Goal: Navigation & Orientation: Find specific page/section

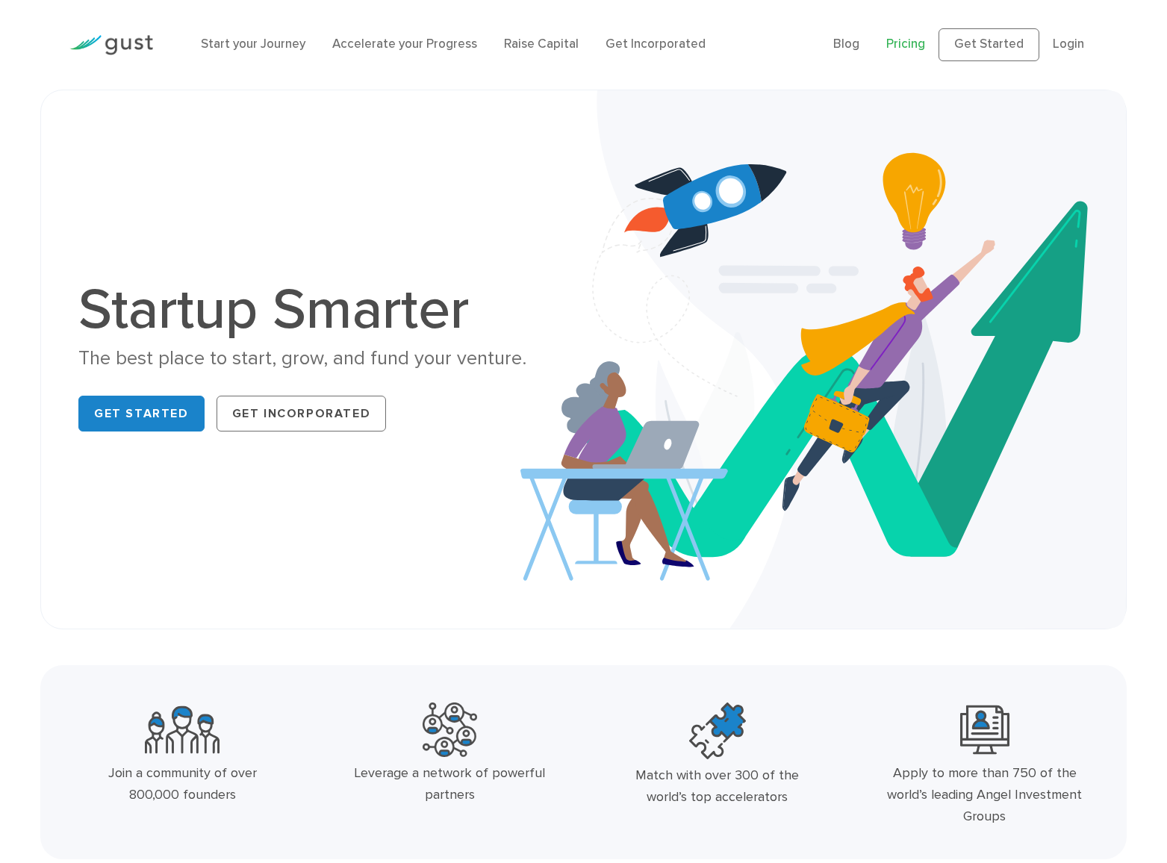
click at [917, 45] on link "Pricing" at bounding box center [905, 44] width 39 height 15
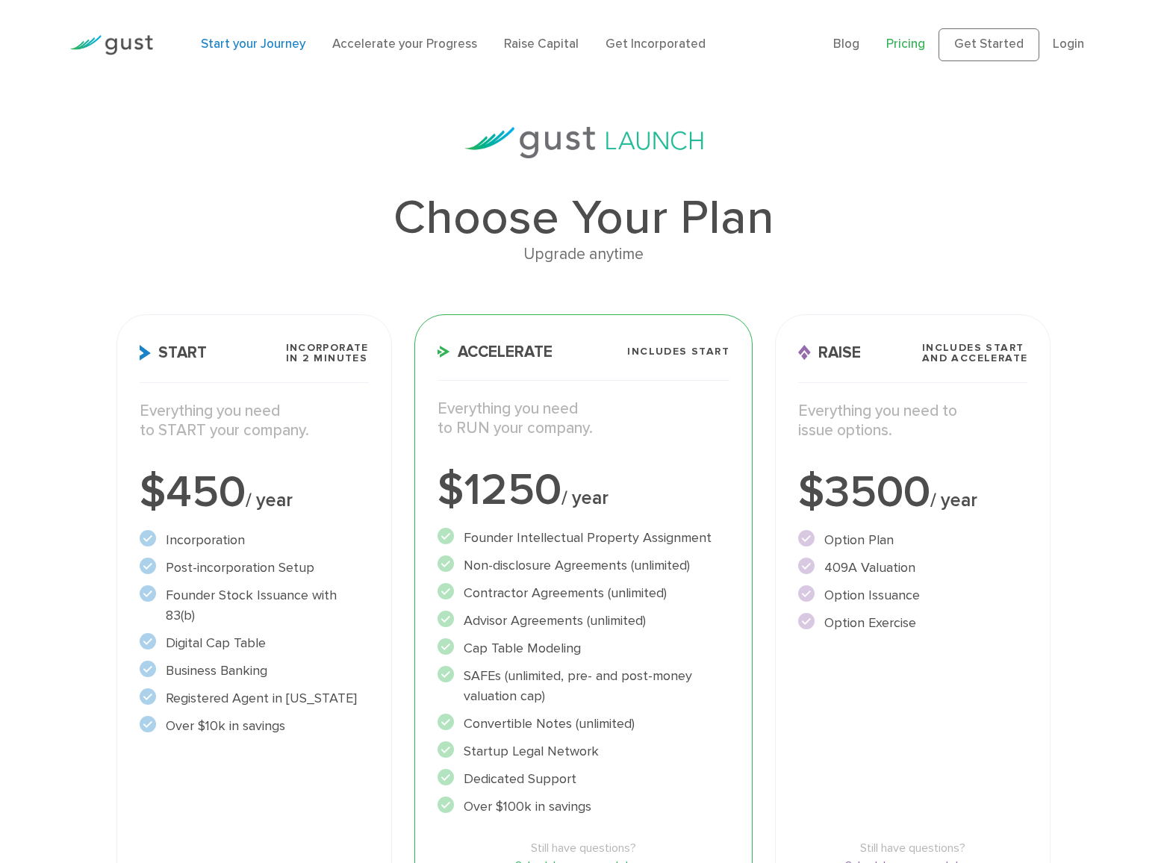
click at [240, 40] on link "Start your Journey" at bounding box center [253, 44] width 104 height 15
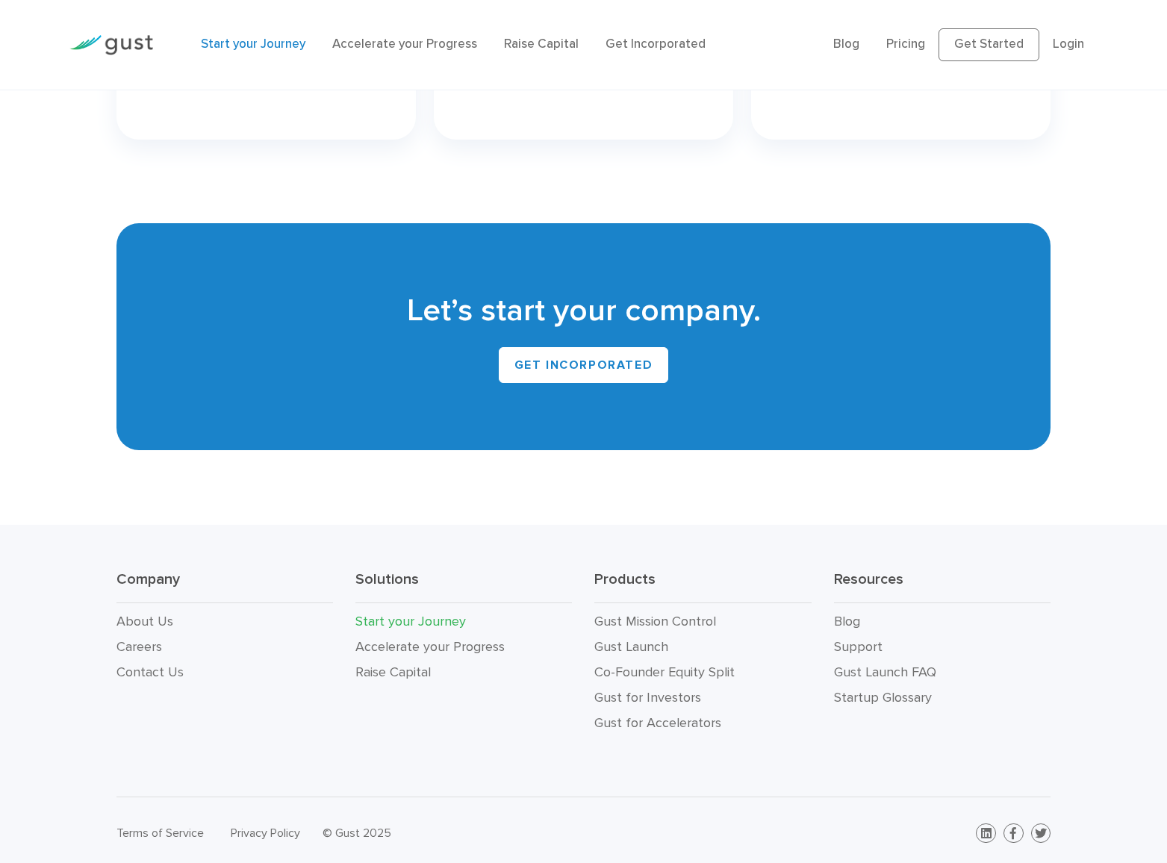
scroll to position [2615, 0]
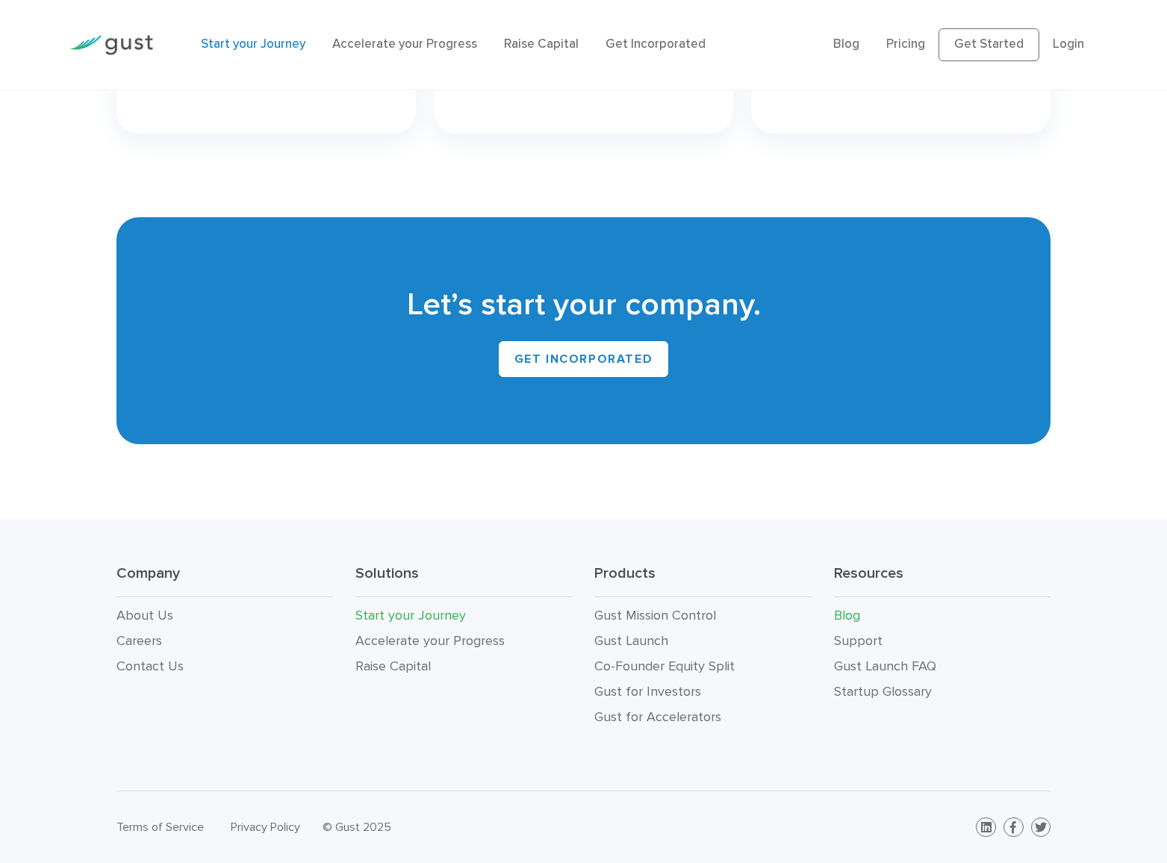
click at [846, 618] on link "Blog" at bounding box center [847, 616] width 26 height 16
